Goal: Information Seeking & Learning: Check status

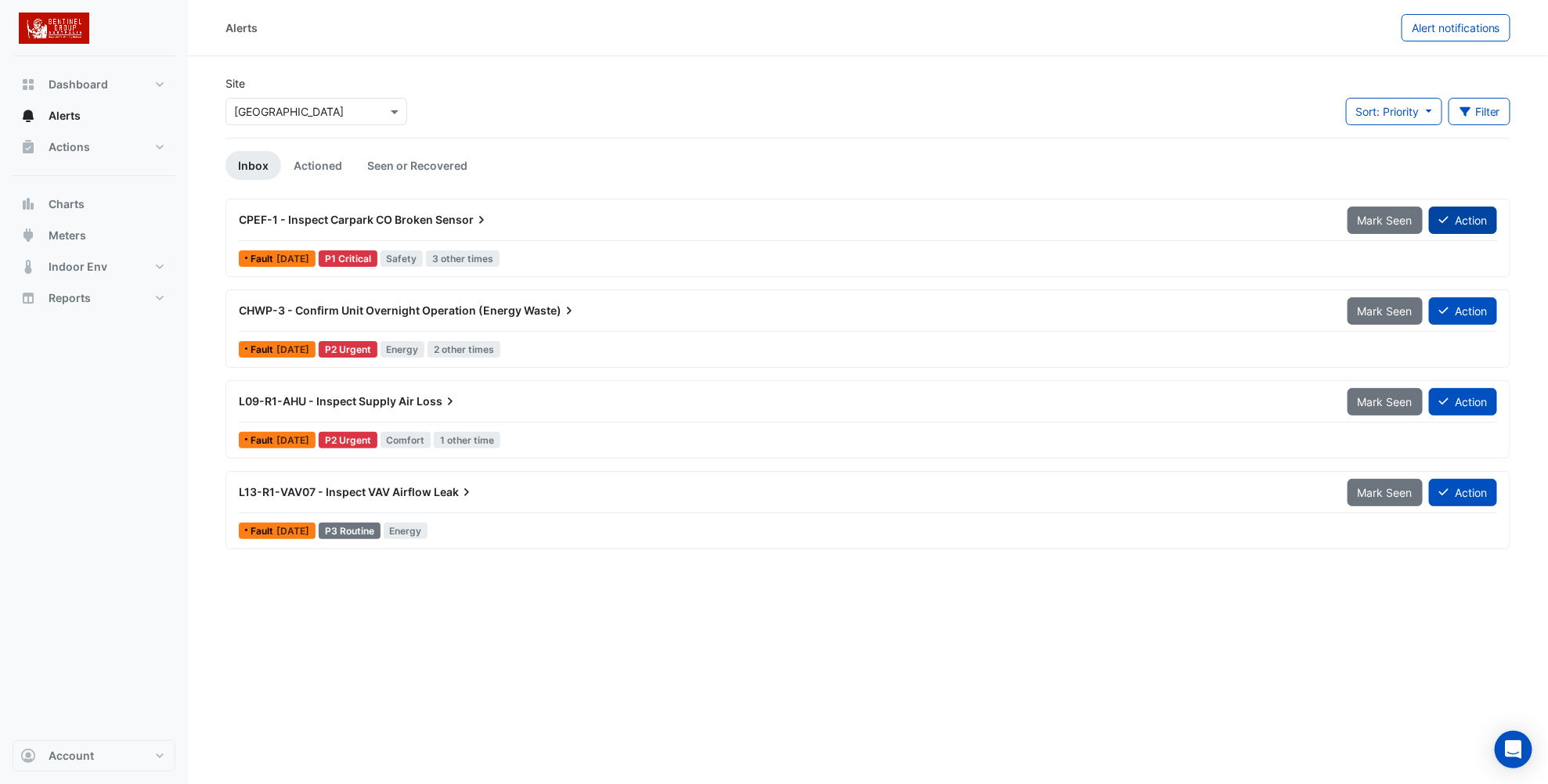
click at [1468, 218] on button "Action" at bounding box center [1463, 220] width 68 height 28
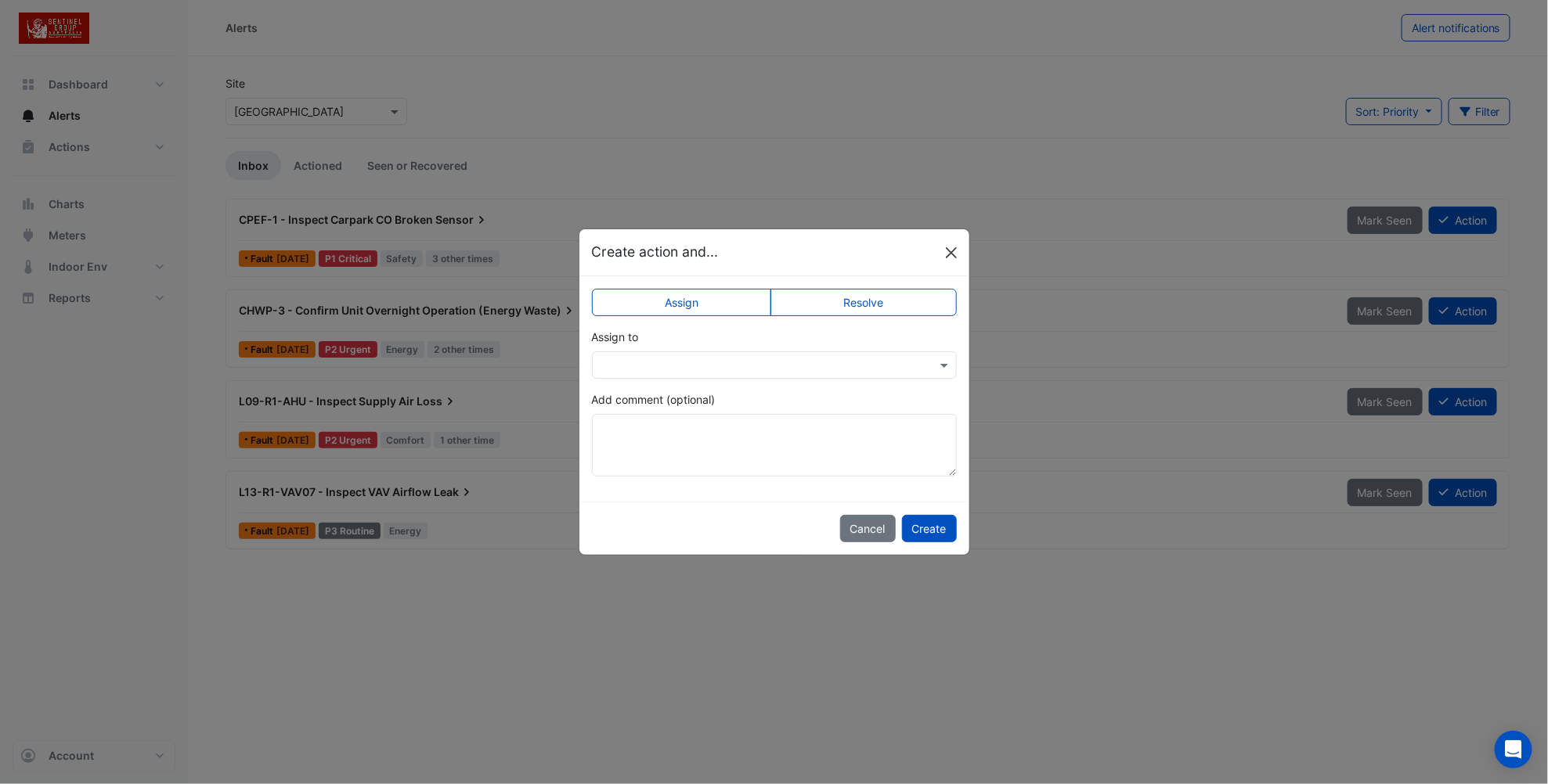
click at [954, 249] on button "Close" at bounding box center [951, 253] width 23 height 23
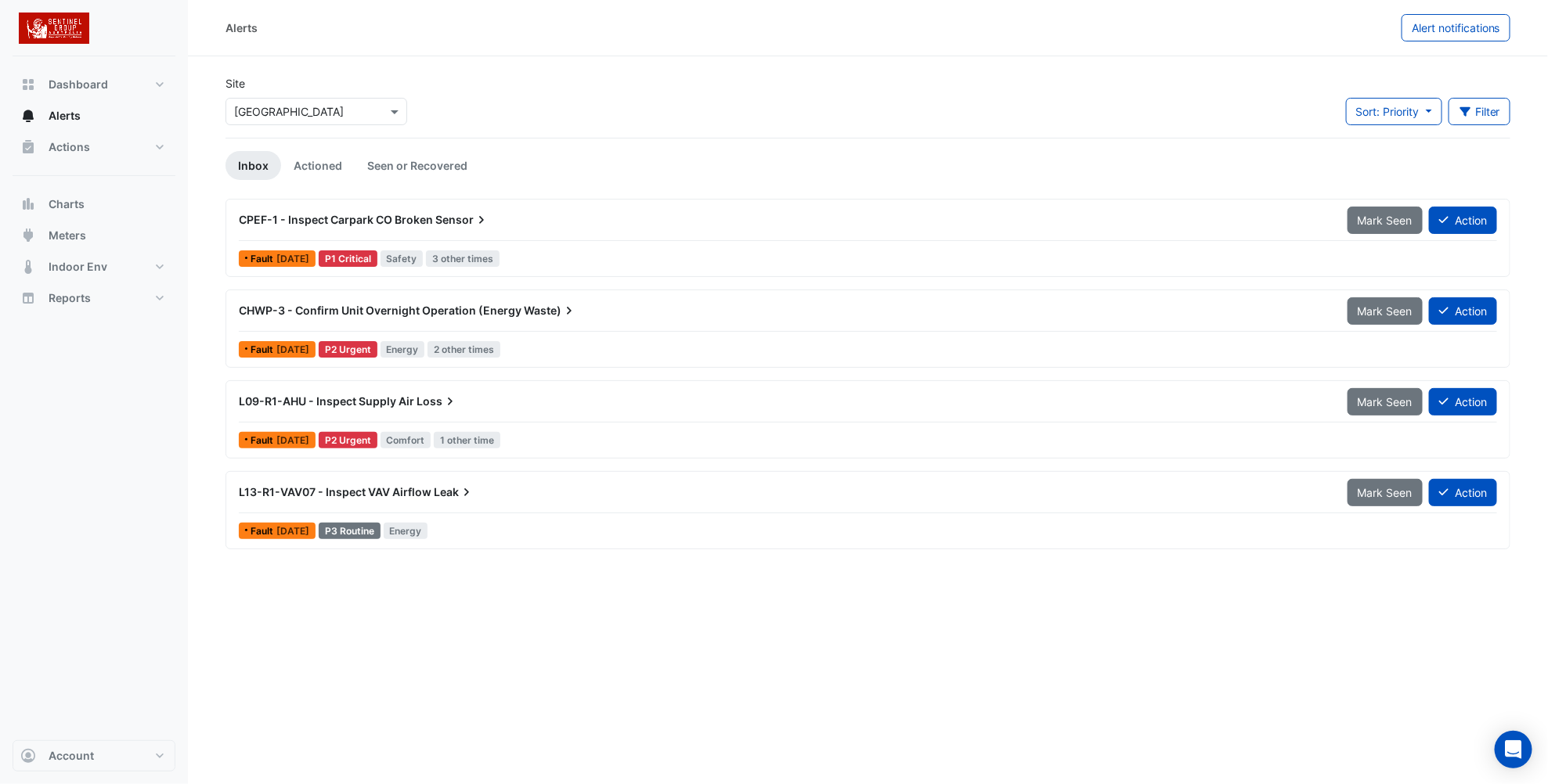
click at [289, 255] on span "[DATE]" at bounding box center [292, 259] width 33 height 12
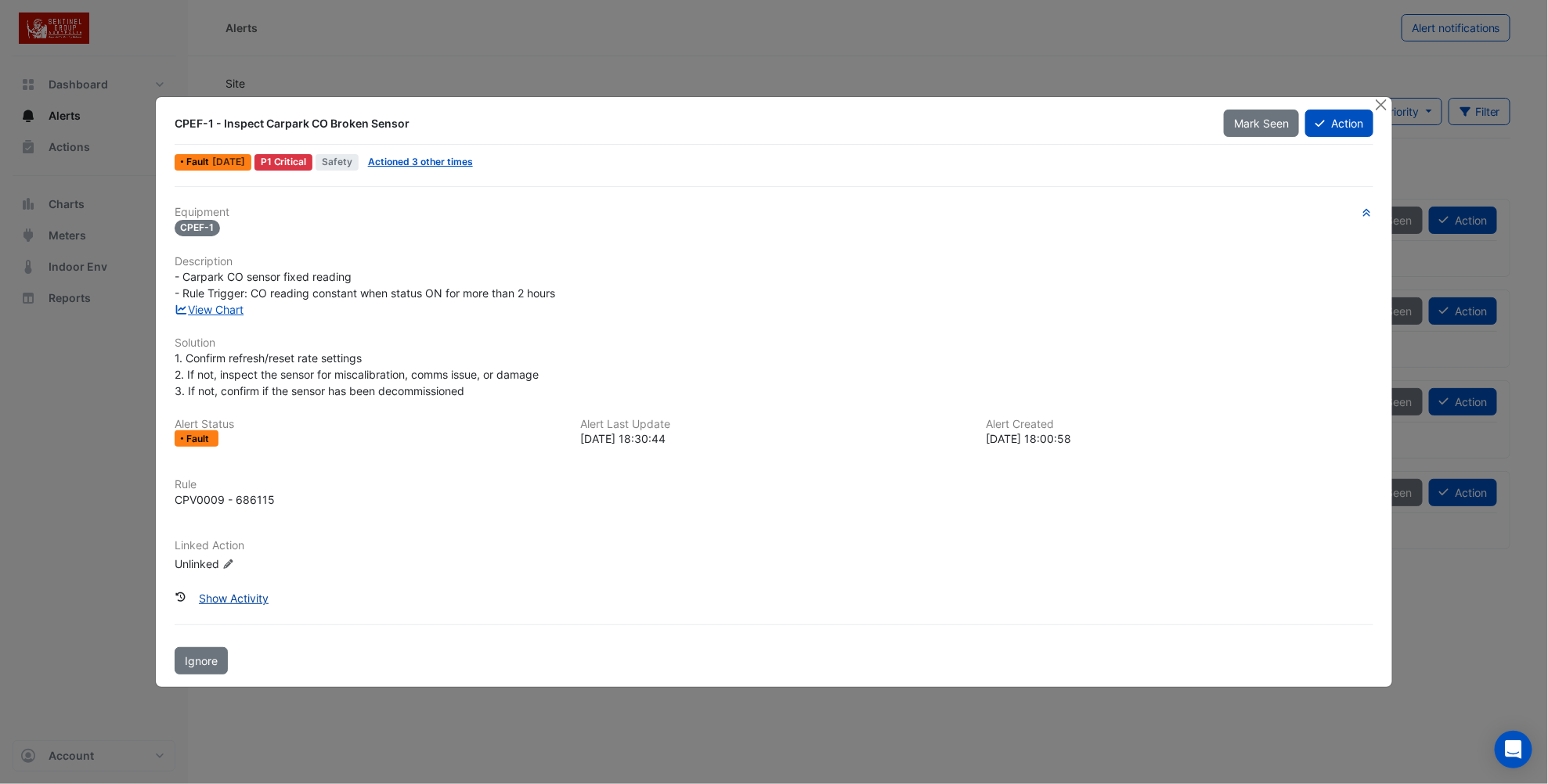
click at [243, 600] on button "Show Activity" at bounding box center [234, 598] width 90 height 28
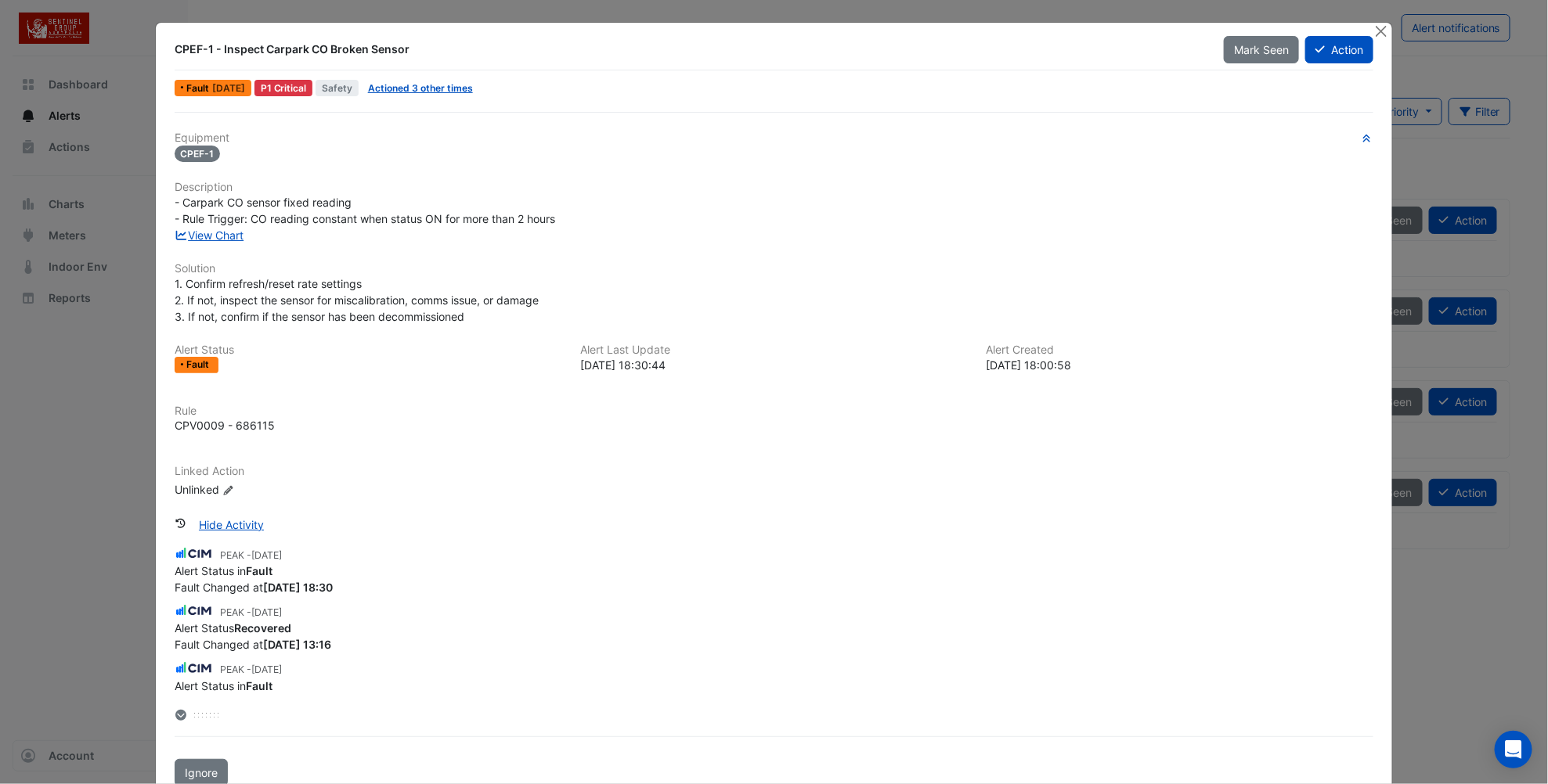
click at [240, 520] on button "Hide Activity" at bounding box center [231, 525] width 85 height 28
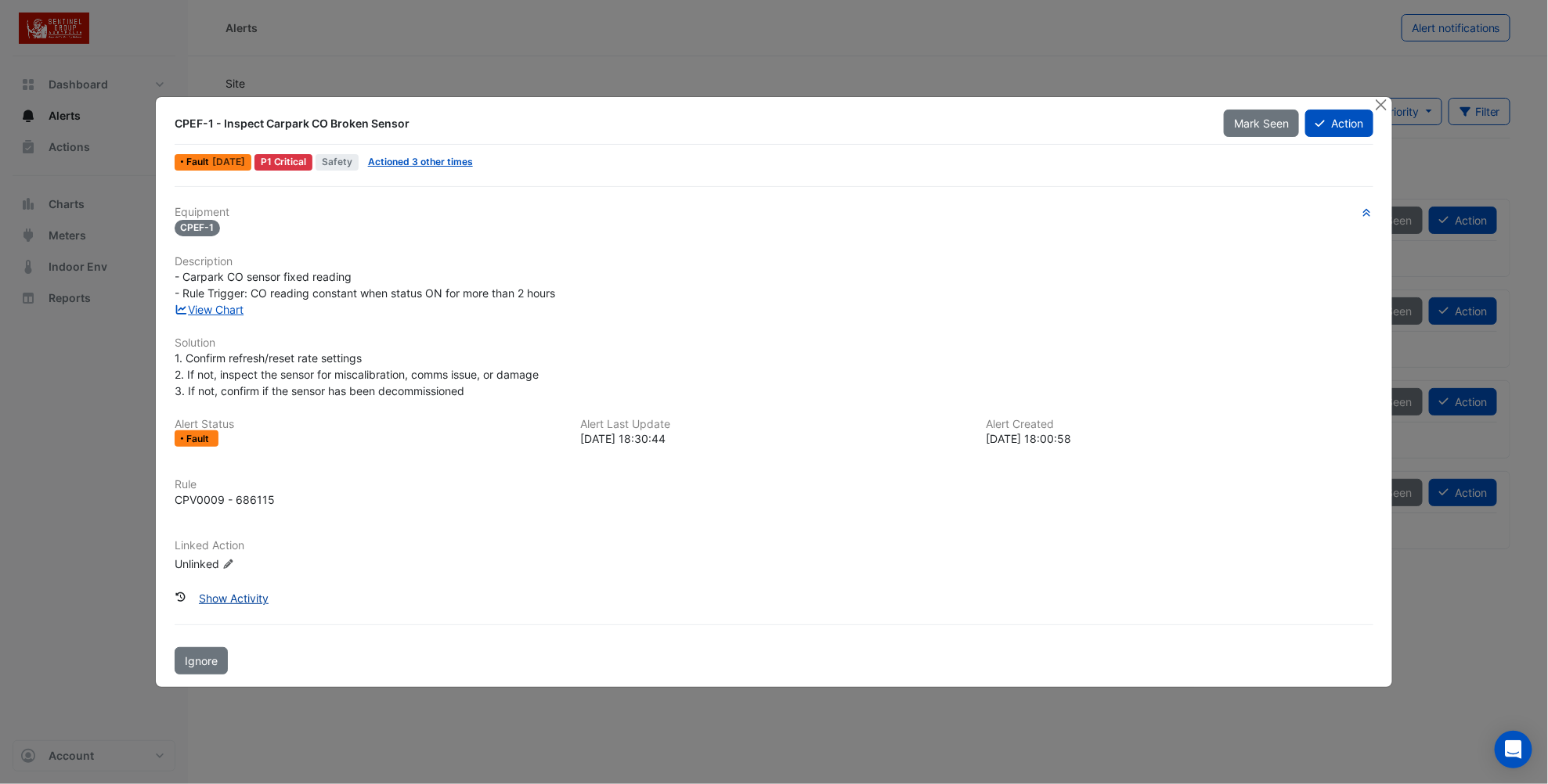
click at [234, 597] on button "Show Activity" at bounding box center [234, 598] width 90 height 28
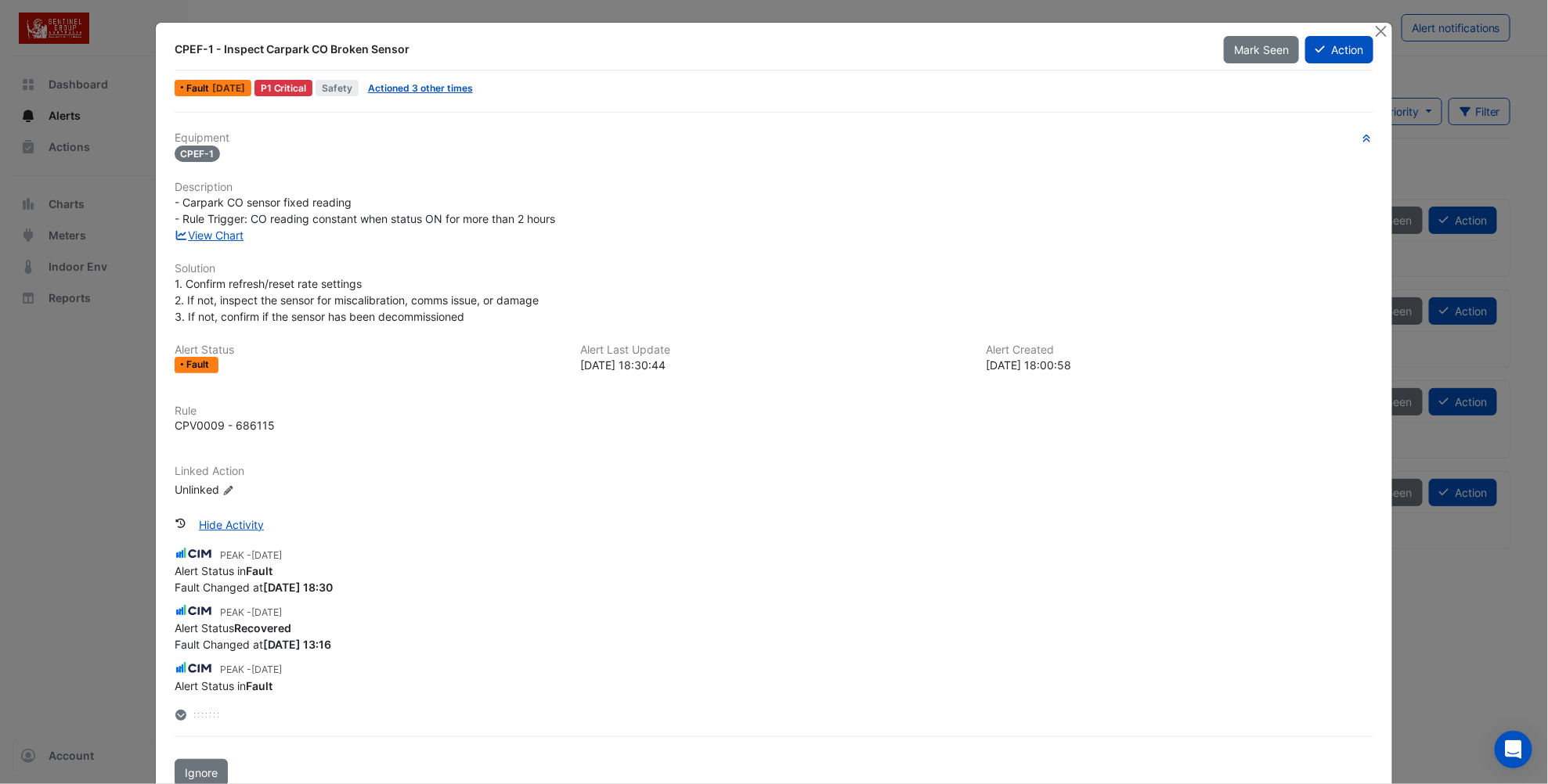
click at [212, 85] on span "[DATE]" at bounding box center [228, 88] width 33 height 12
